Goal: Task Accomplishment & Management: Use online tool/utility

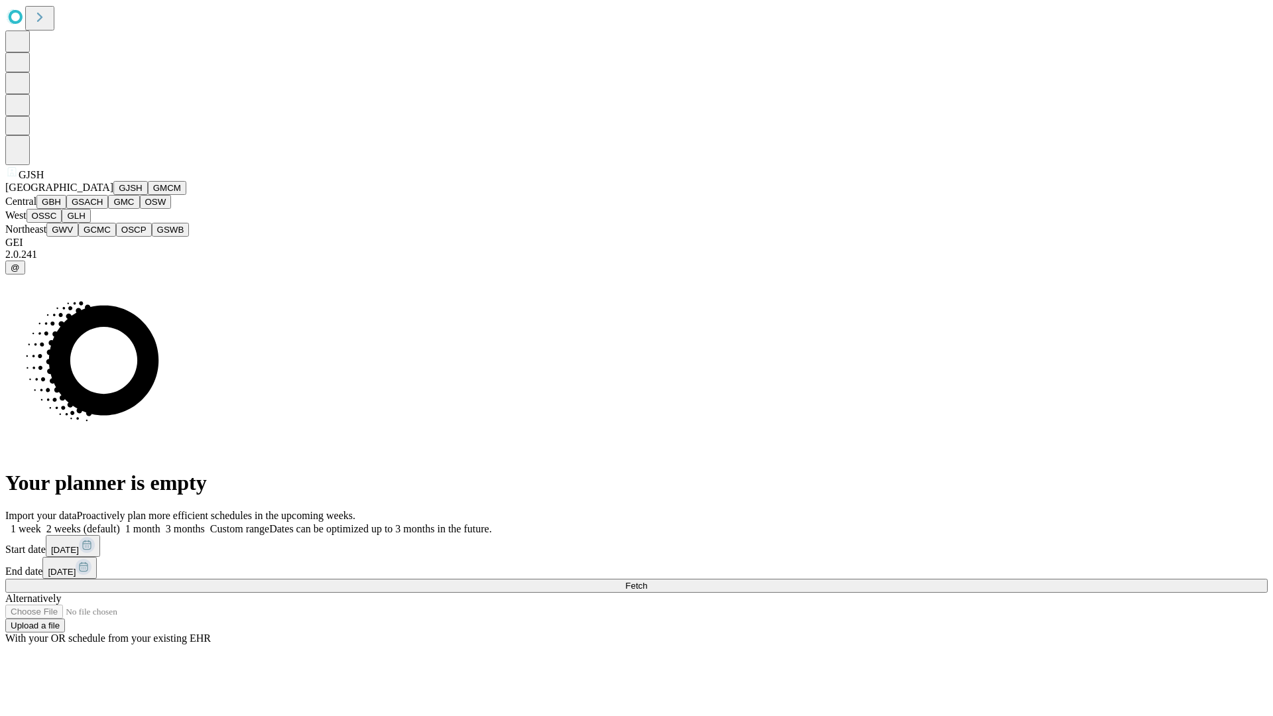
click at [113, 195] on button "GJSH" at bounding box center [130, 188] width 34 height 14
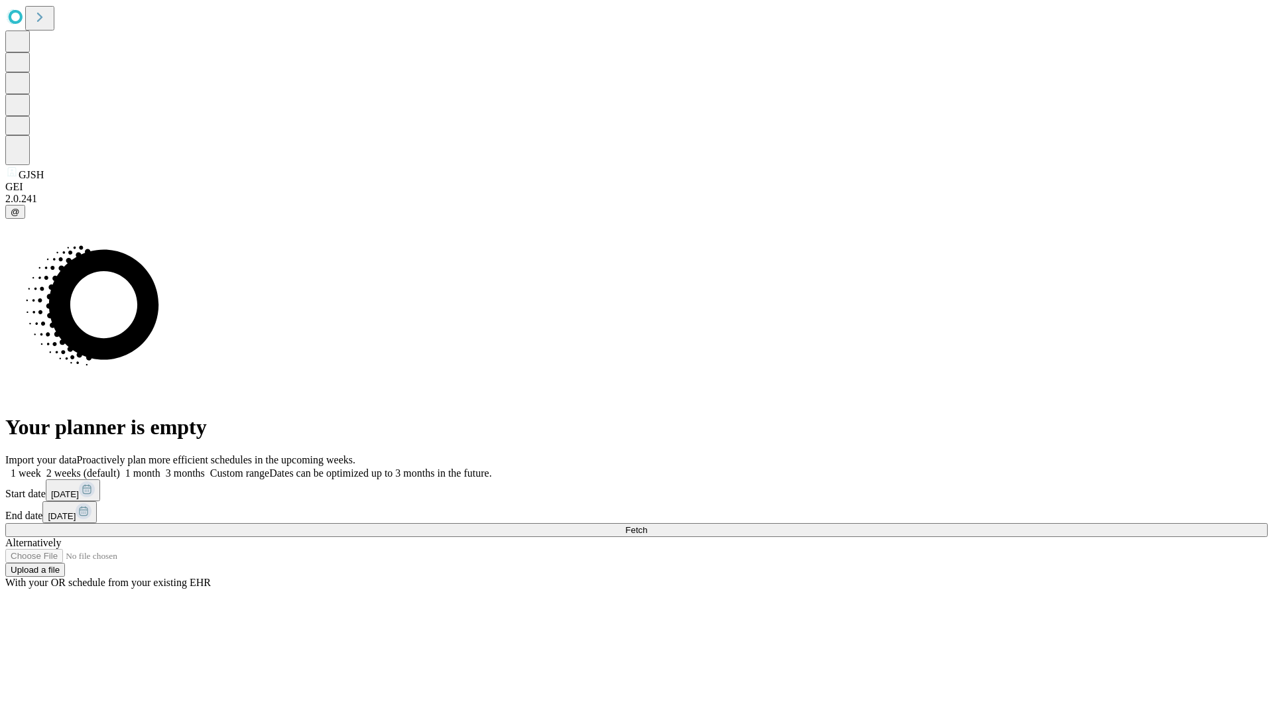
click at [120, 468] on label "2 weeks (default)" at bounding box center [80, 473] width 79 height 11
click at [647, 525] on span "Fetch" at bounding box center [636, 530] width 22 height 10
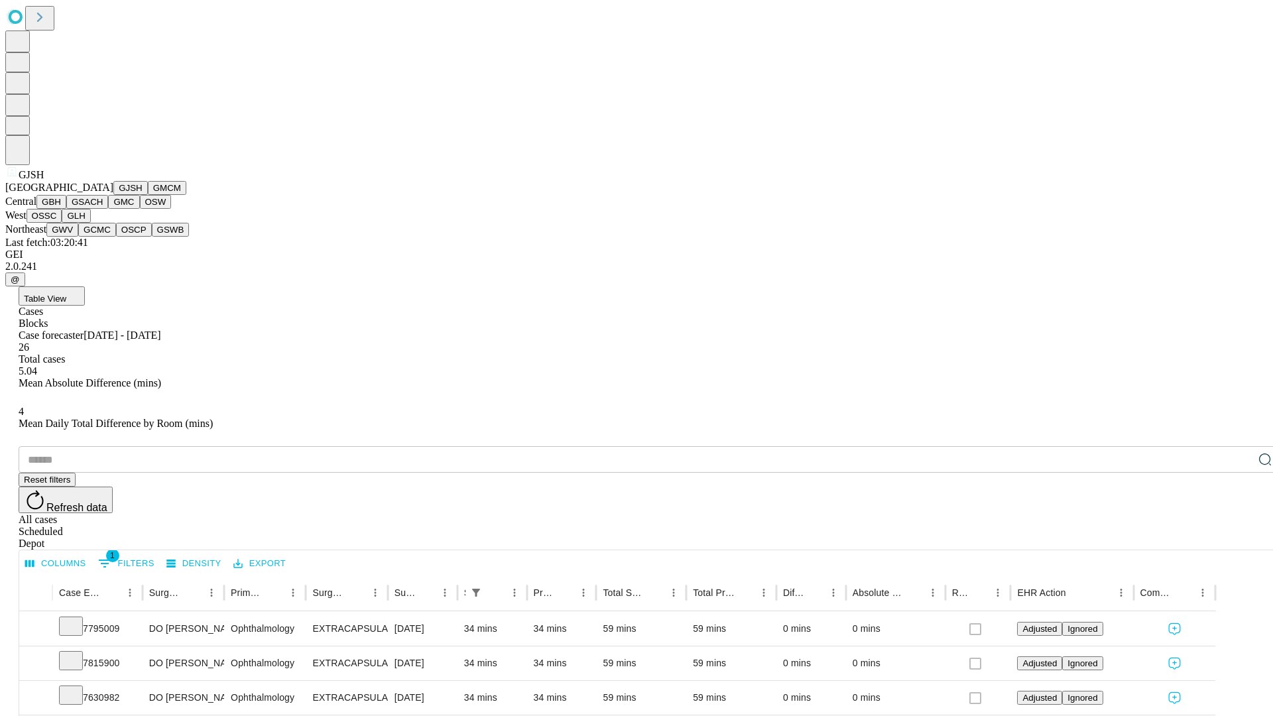
click at [148, 195] on button "GMCM" at bounding box center [167, 188] width 38 height 14
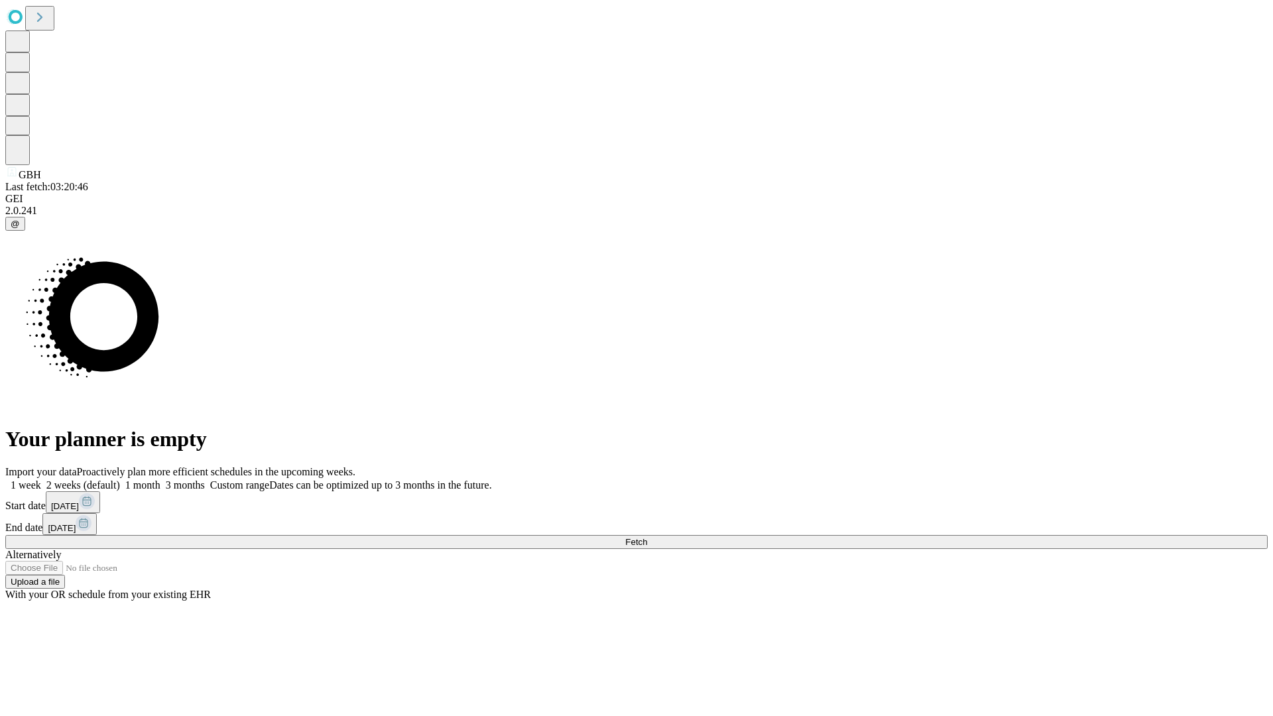
click at [120, 479] on label "2 weeks (default)" at bounding box center [80, 484] width 79 height 11
click at [647, 537] on span "Fetch" at bounding box center [636, 542] width 22 height 10
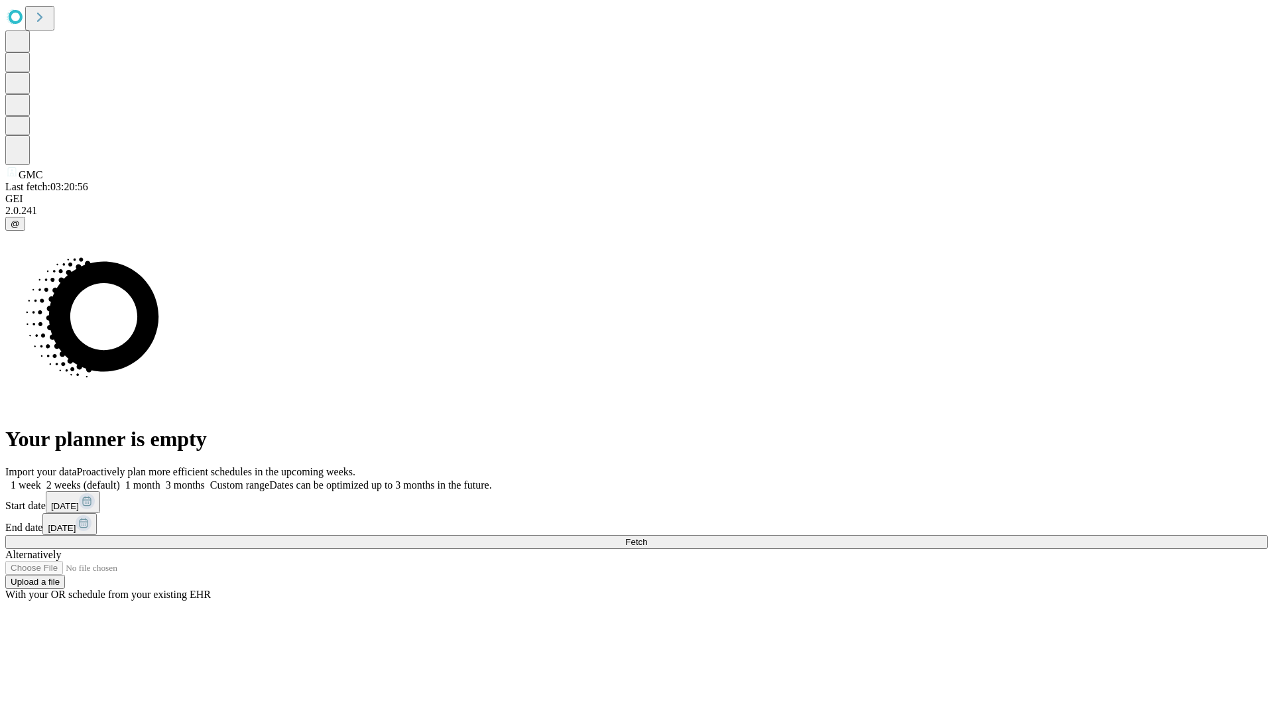
click at [120, 479] on label "2 weeks (default)" at bounding box center [80, 484] width 79 height 11
click at [647, 537] on span "Fetch" at bounding box center [636, 542] width 22 height 10
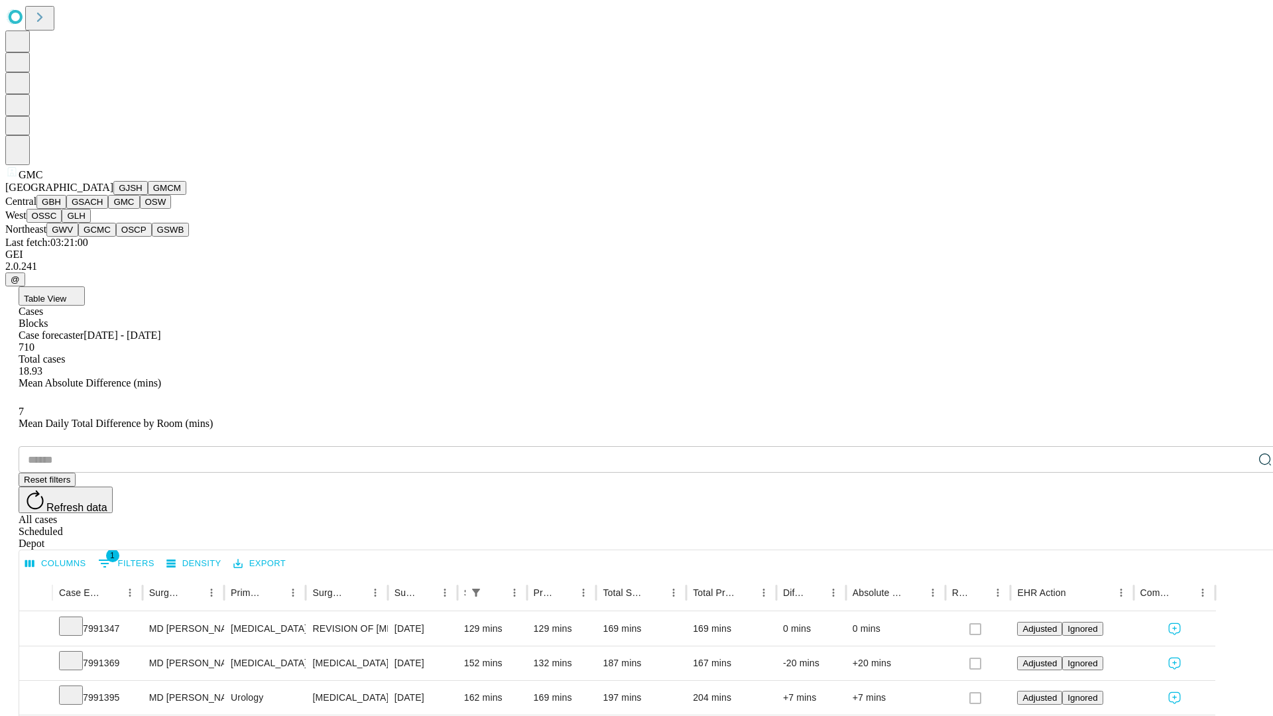
click at [140, 209] on button "OSW" at bounding box center [156, 202] width 32 height 14
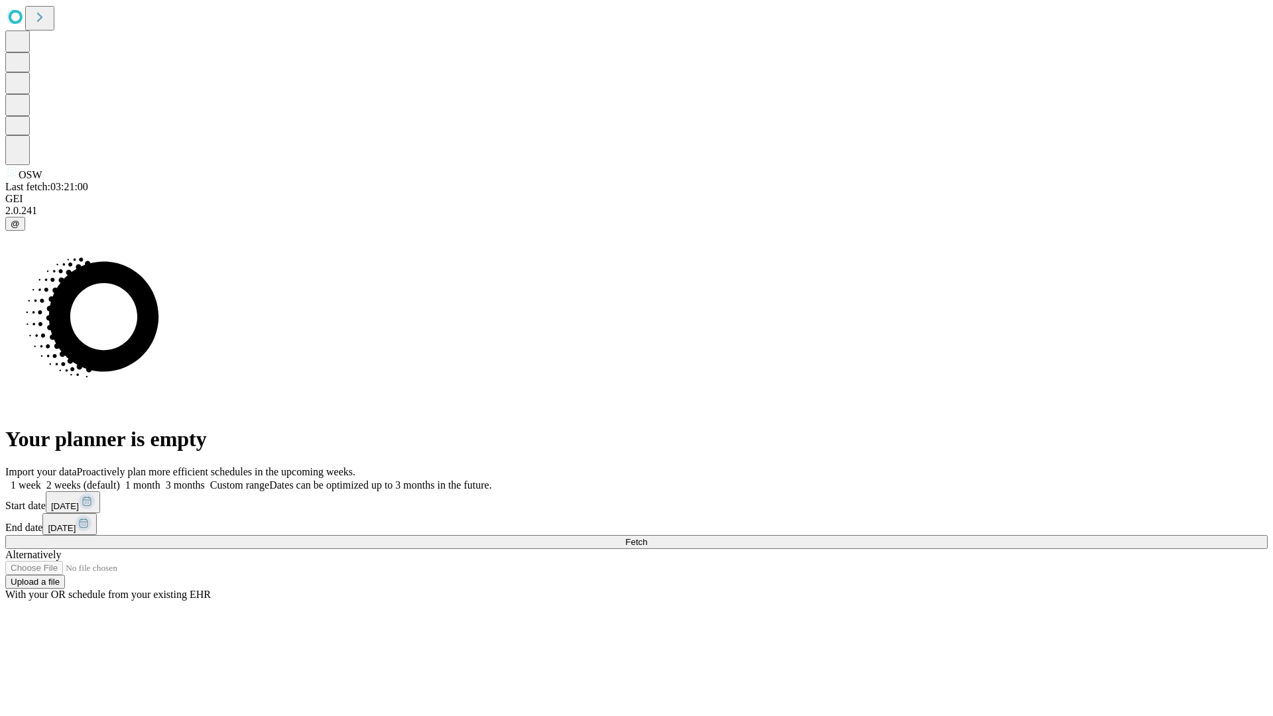
click at [120, 479] on label "2 weeks (default)" at bounding box center [80, 484] width 79 height 11
click at [647, 537] on span "Fetch" at bounding box center [636, 542] width 22 height 10
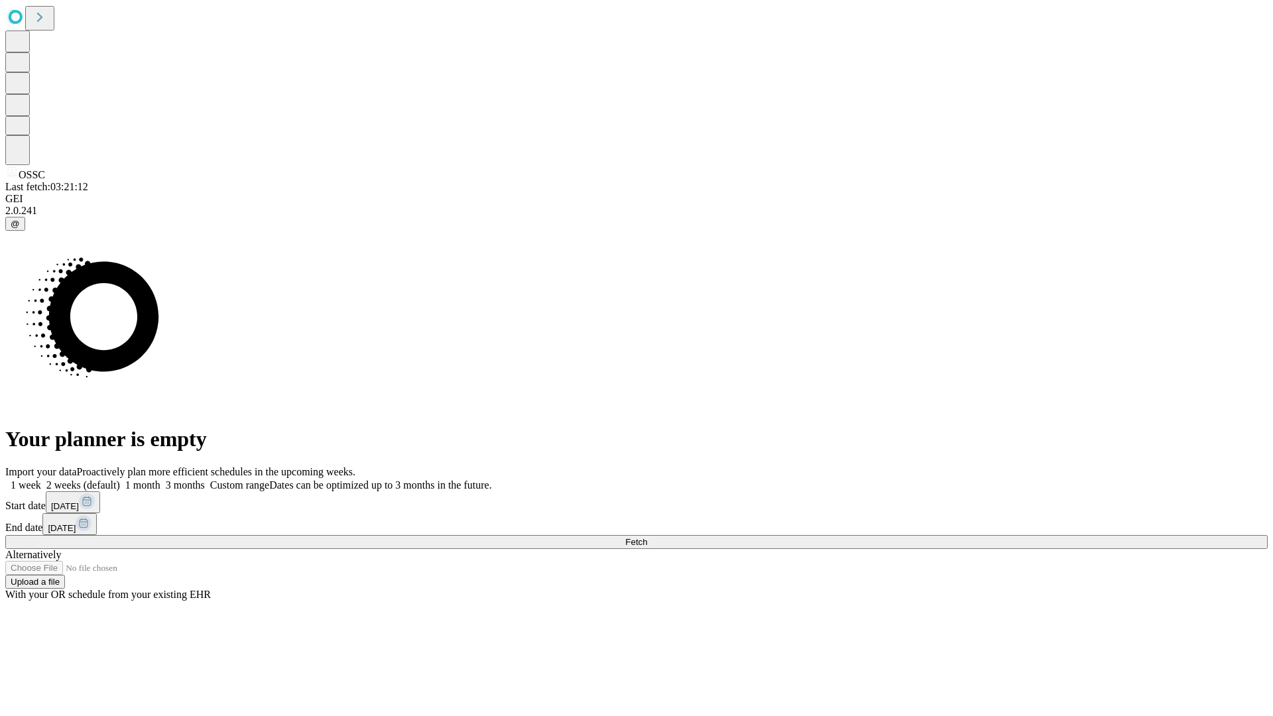
click at [120, 479] on label "2 weeks (default)" at bounding box center [80, 484] width 79 height 11
click at [647, 537] on span "Fetch" at bounding box center [636, 542] width 22 height 10
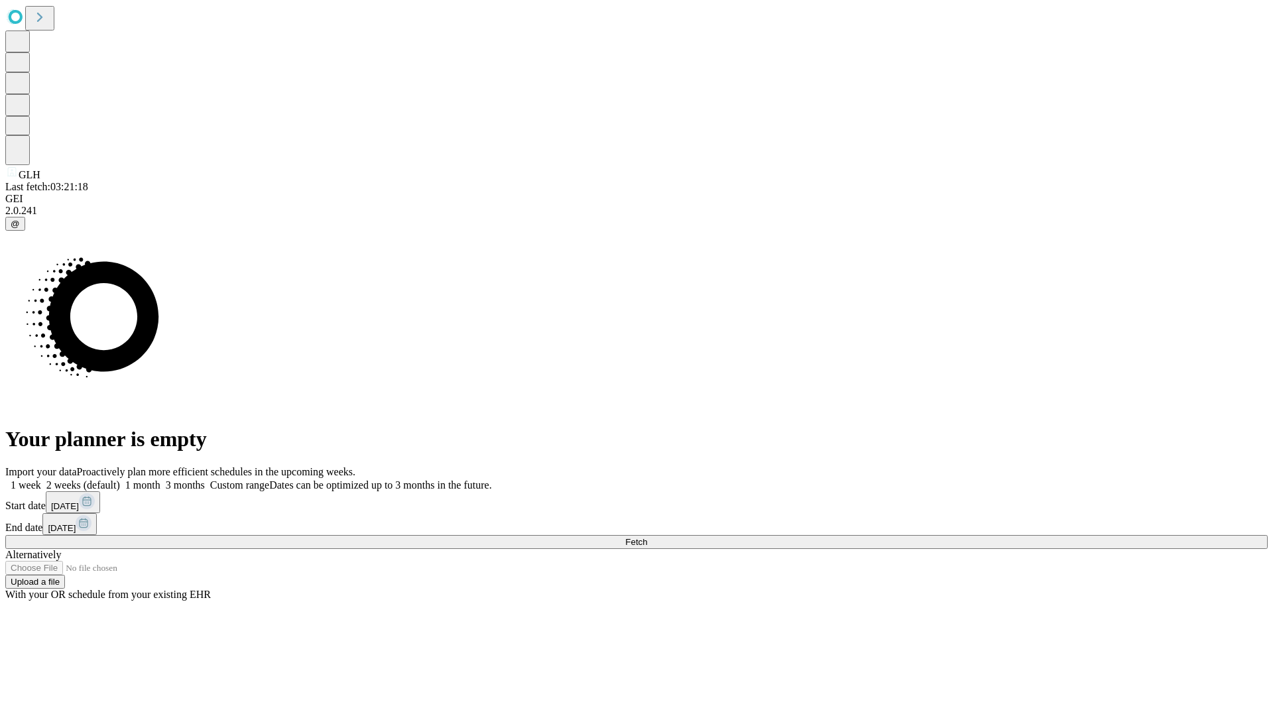
click at [120, 479] on label "2 weeks (default)" at bounding box center [80, 484] width 79 height 11
click at [647, 537] on span "Fetch" at bounding box center [636, 542] width 22 height 10
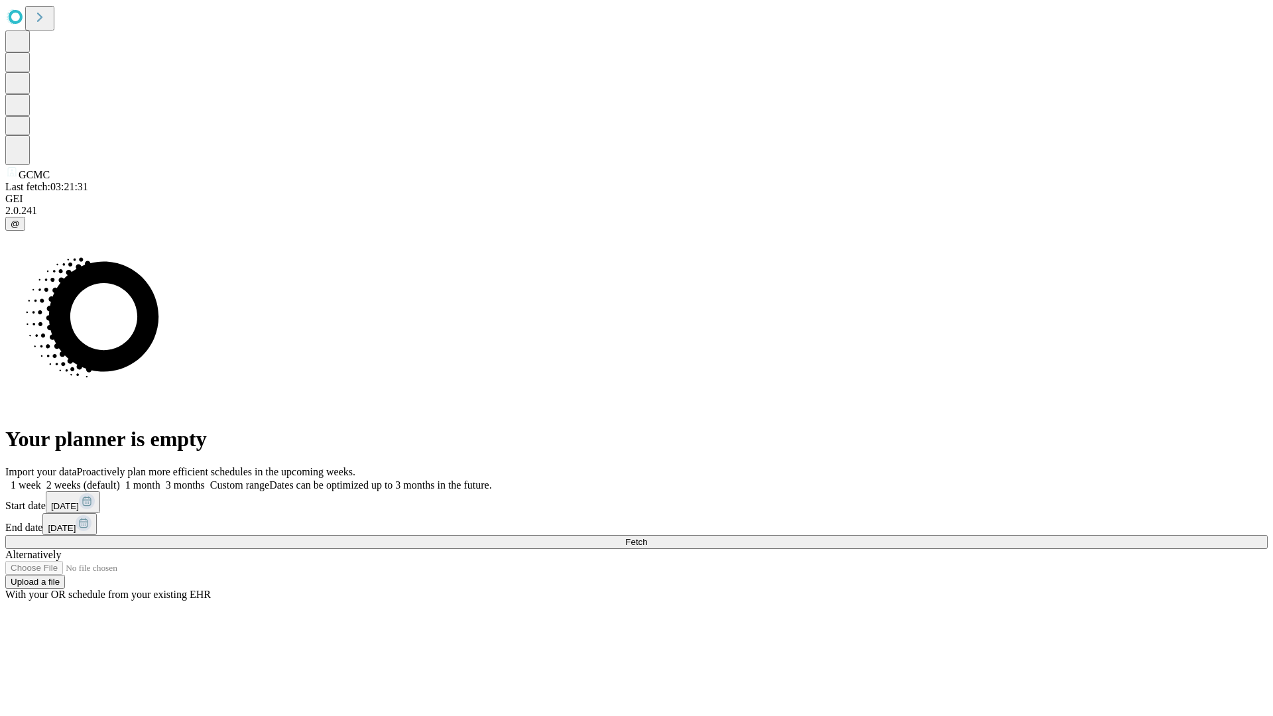
click at [120, 479] on label "2 weeks (default)" at bounding box center [80, 484] width 79 height 11
click at [647, 537] on span "Fetch" at bounding box center [636, 542] width 22 height 10
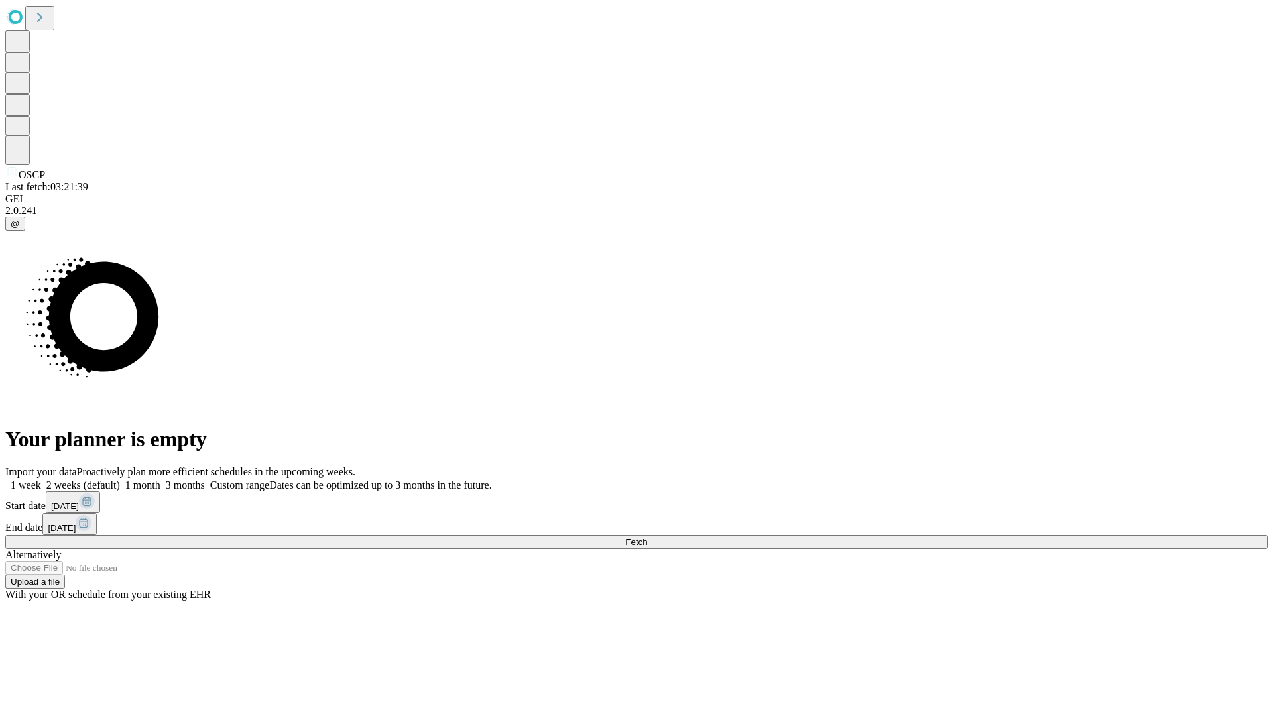
click at [120, 479] on label "2 weeks (default)" at bounding box center [80, 484] width 79 height 11
click at [647, 537] on span "Fetch" at bounding box center [636, 542] width 22 height 10
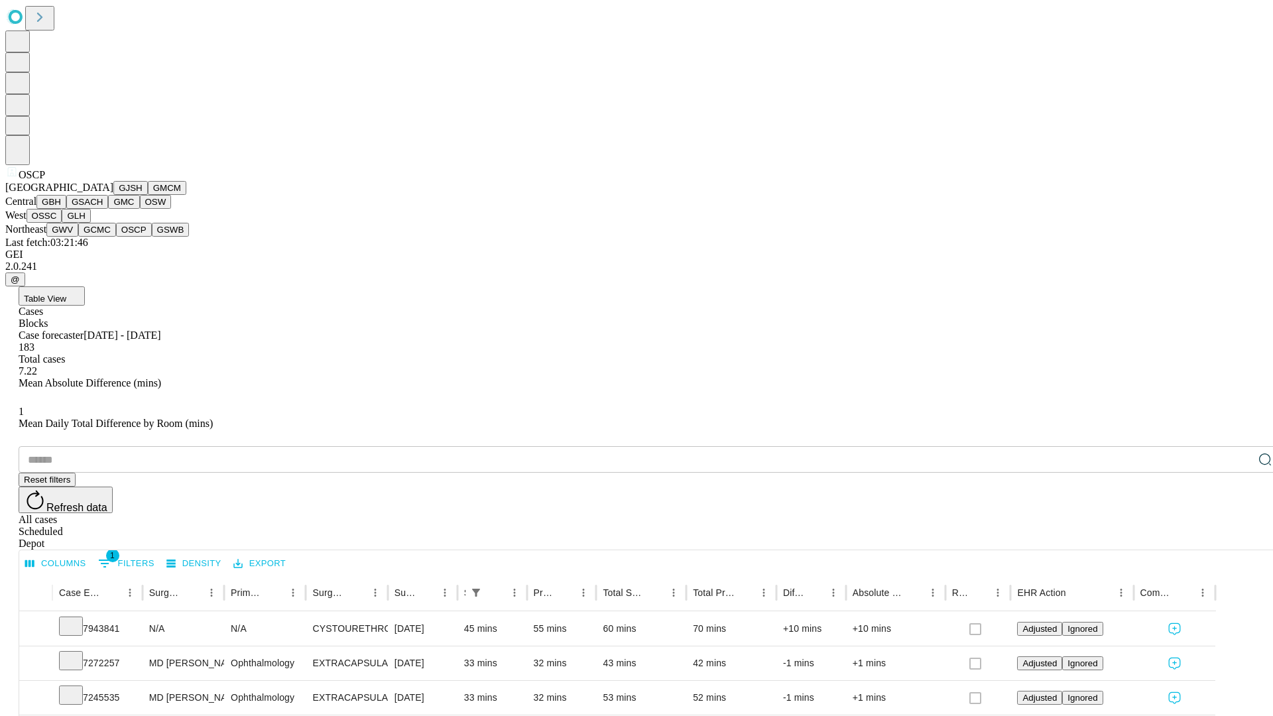
click at [152, 237] on button "GSWB" at bounding box center [171, 230] width 38 height 14
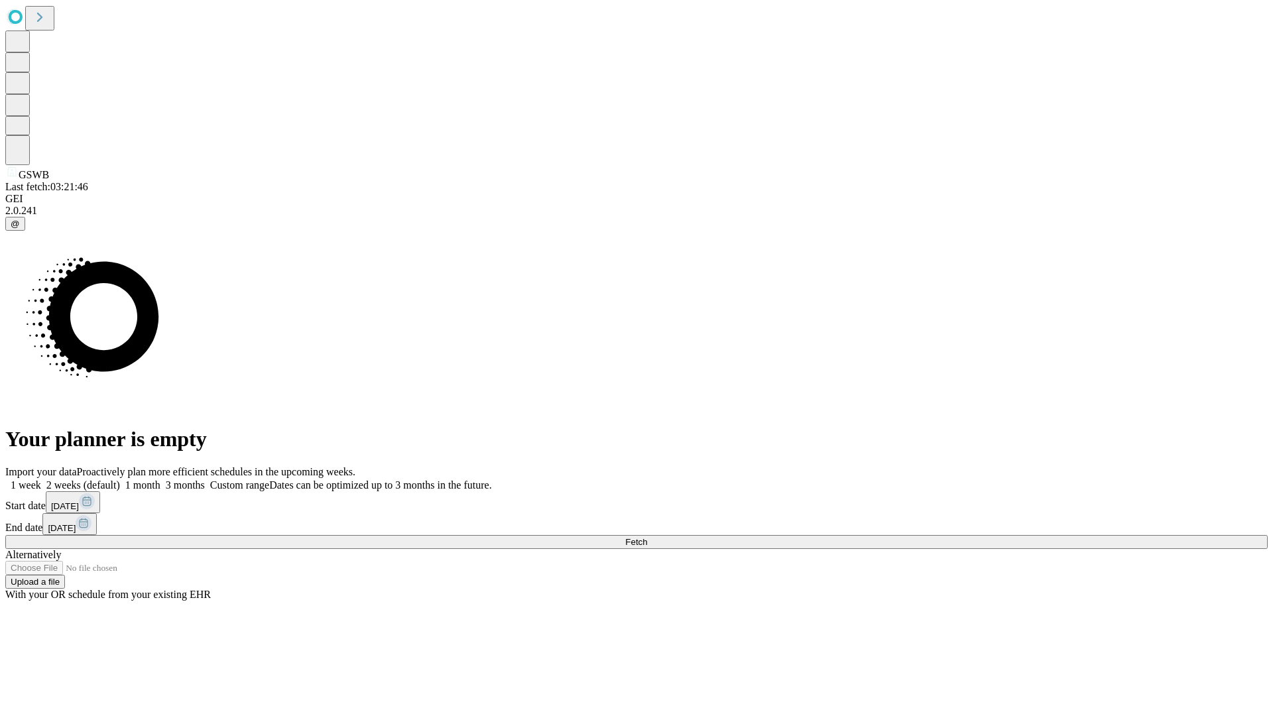
click at [120, 479] on label "2 weeks (default)" at bounding box center [80, 484] width 79 height 11
click at [647, 537] on span "Fetch" at bounding box center [636, 542] width 22 height 10
